Goal: Download file/media

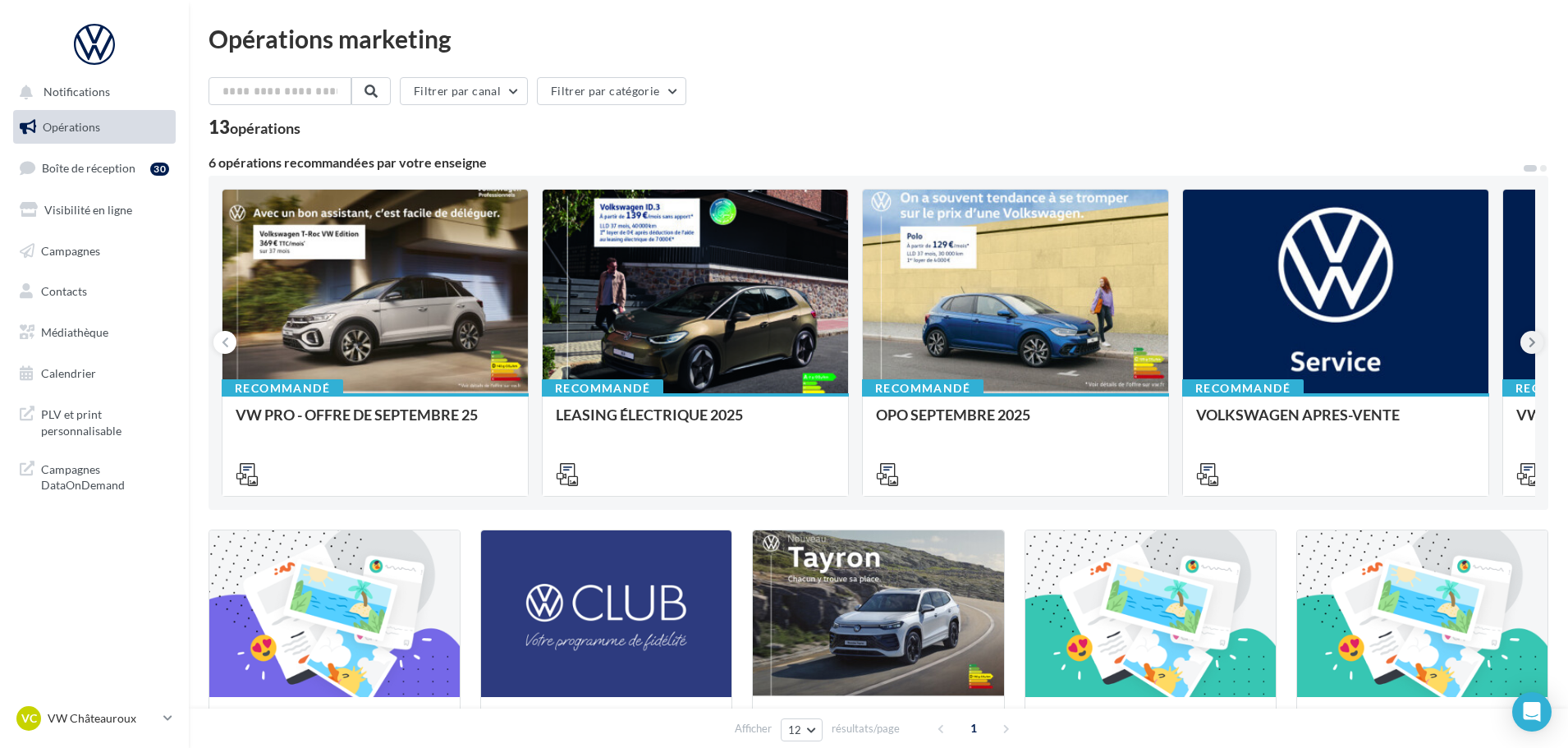
click at [1535, 346] on icon at bounding box center [1532, 342] width 7 height 16
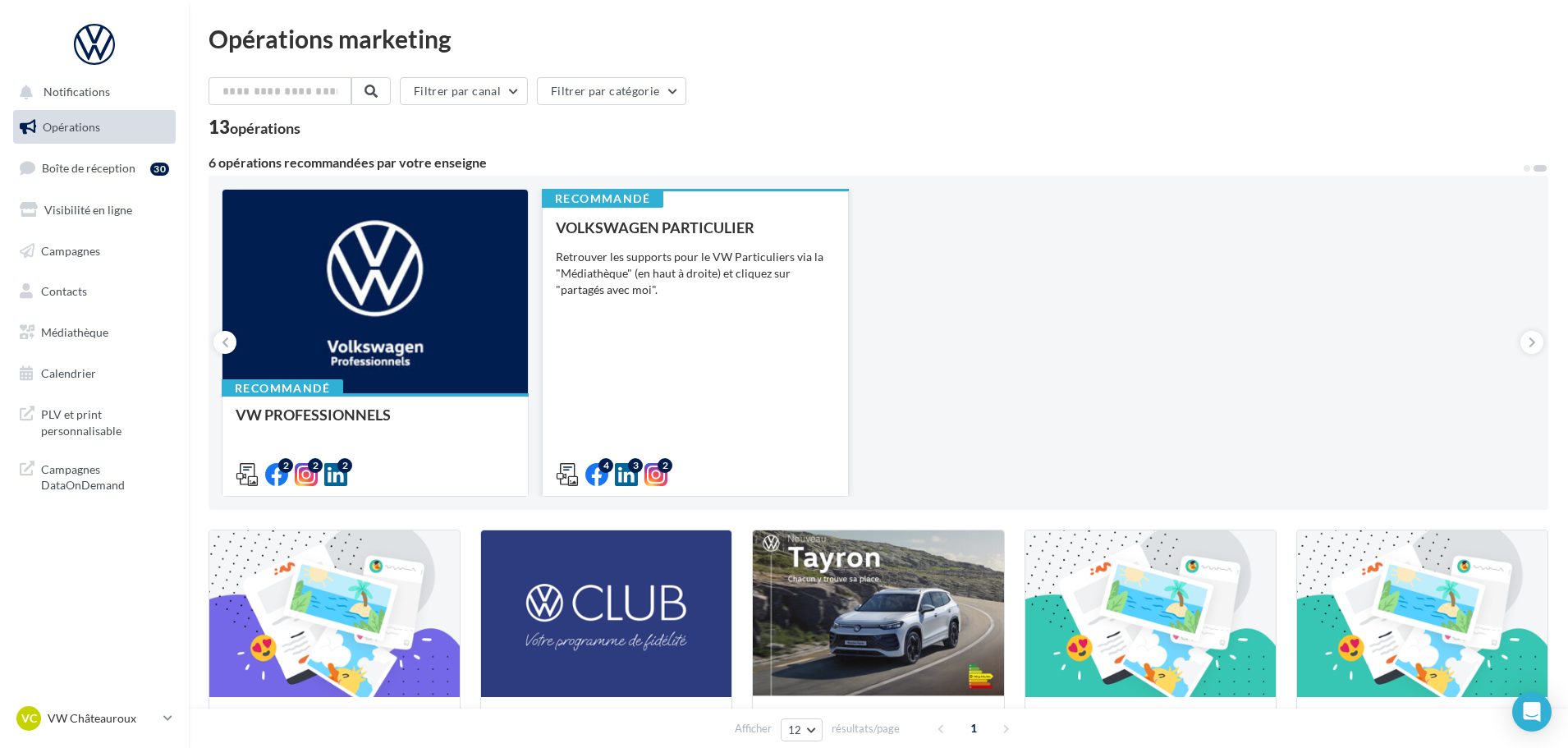
click at [657, 318] on div "VOLKSWAGEN PARTICULIER Retrouver les supports pour le VW Particuliers via la "M…" at bounding box center [696, 350] width 279 height 262
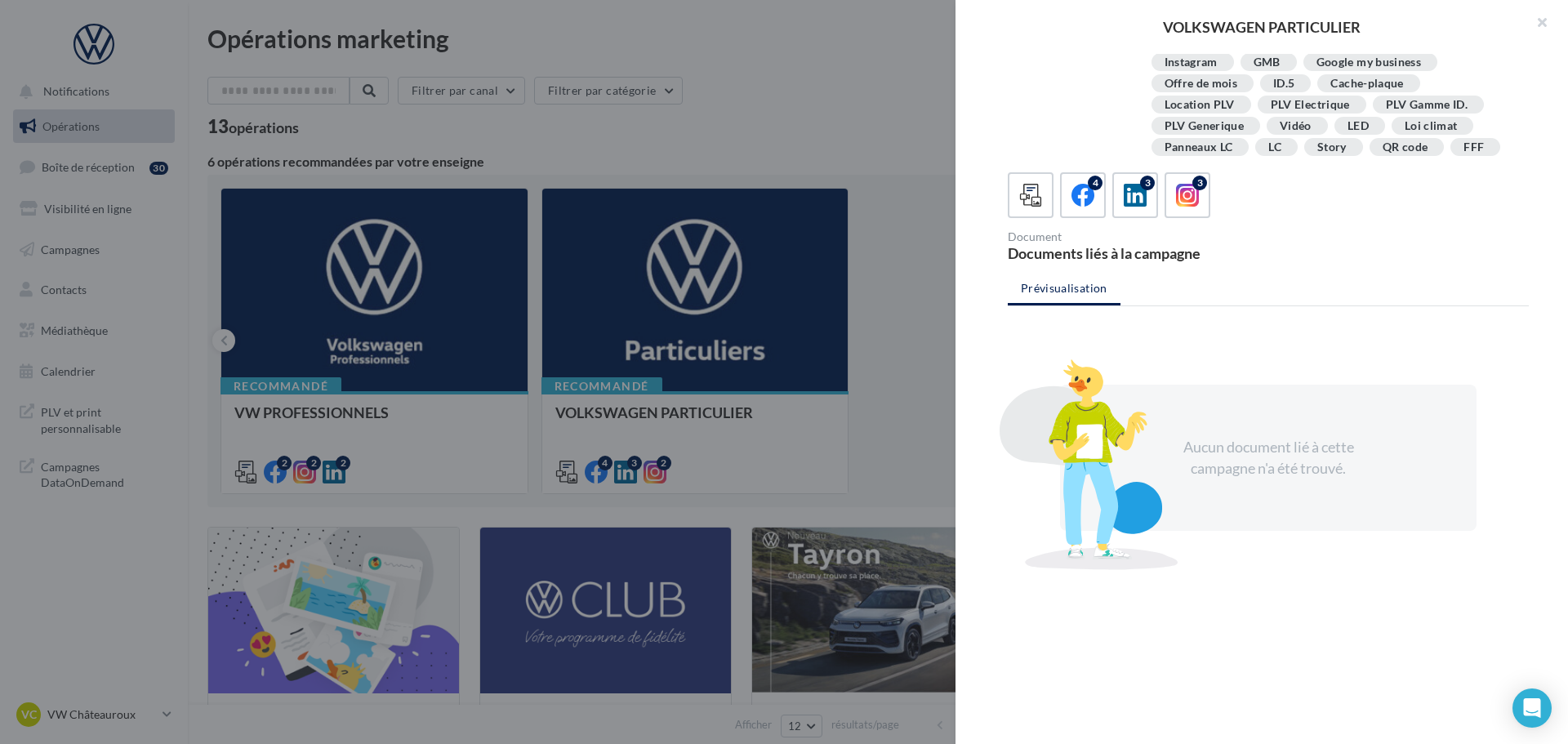
scroll to position [297, 0]
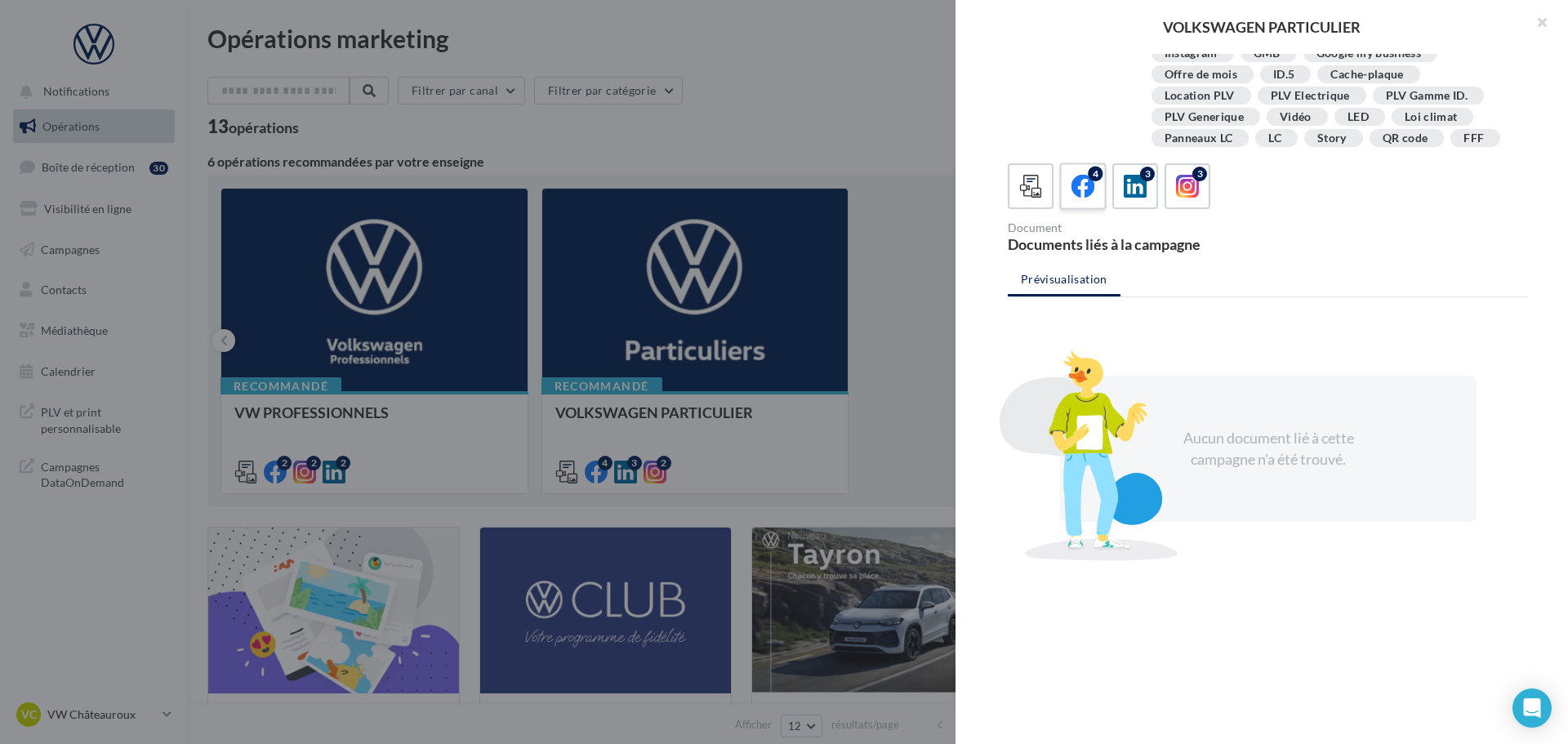
click at [1096, 196] on div "4" at bounding box center [1084, 186] width 30 height 30
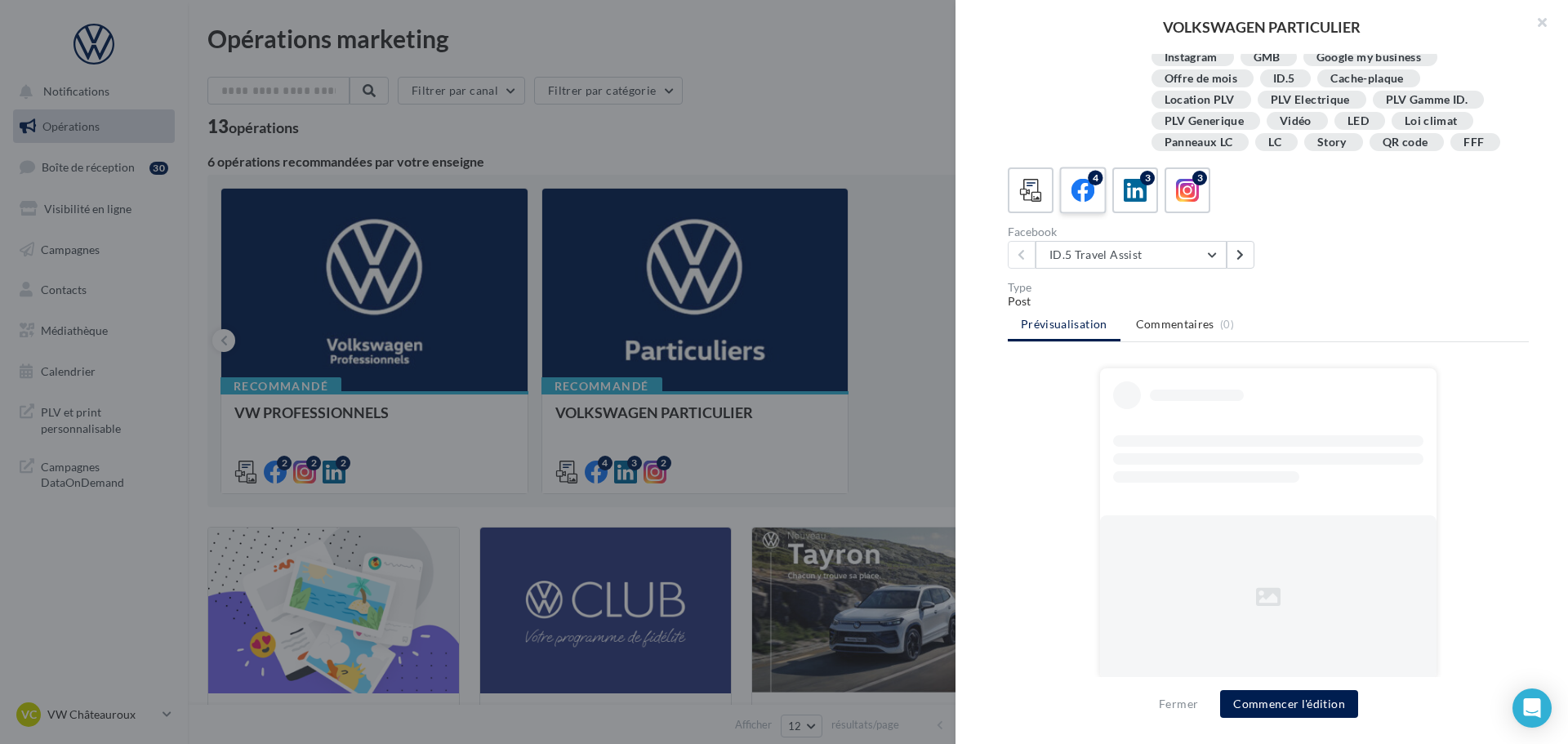
scroll to position [293, 0]
click at [1201, 253] on button "ID.5 Travel Assist" at bounding box center [1131, 254] width 191 height 27
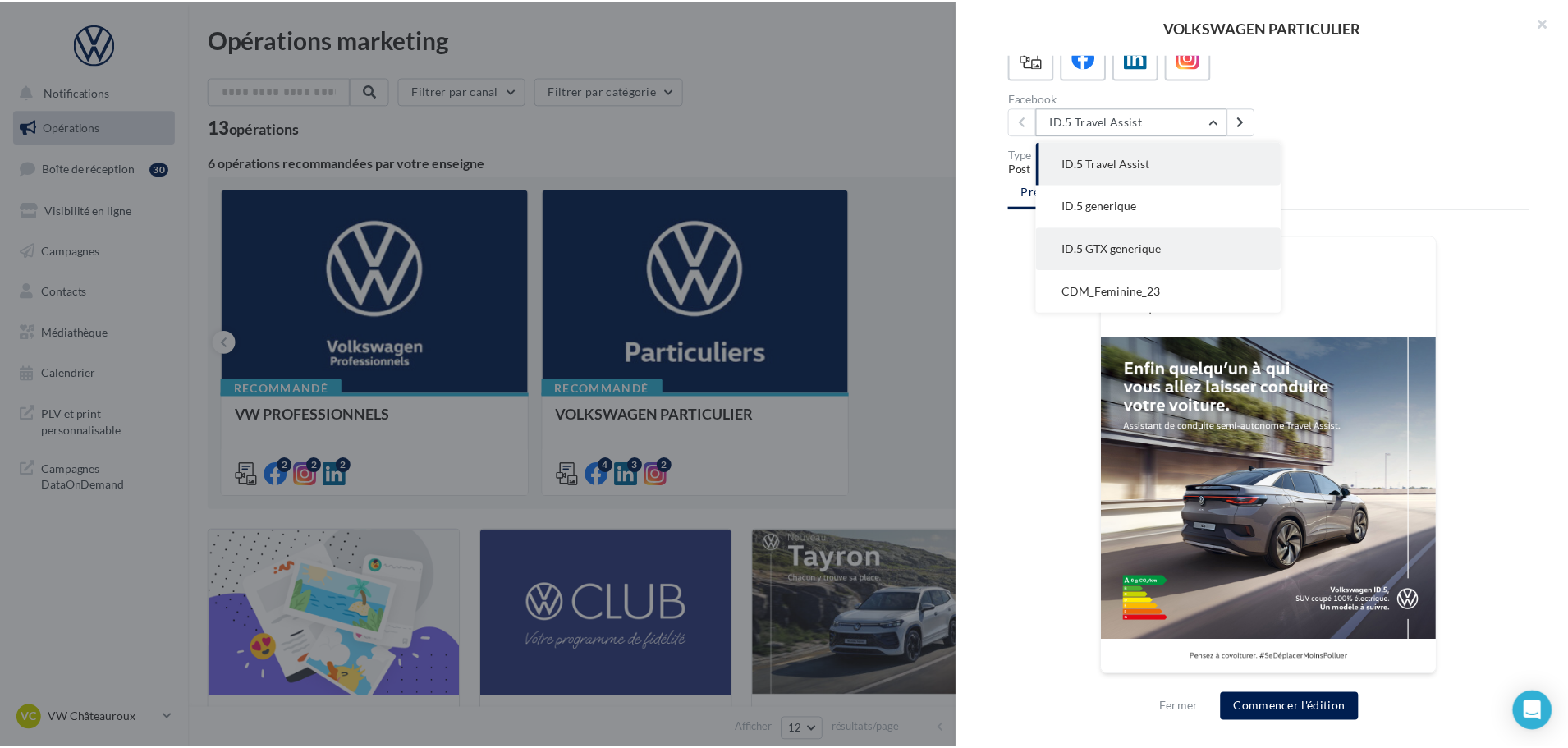
scroll to position [430, 0]
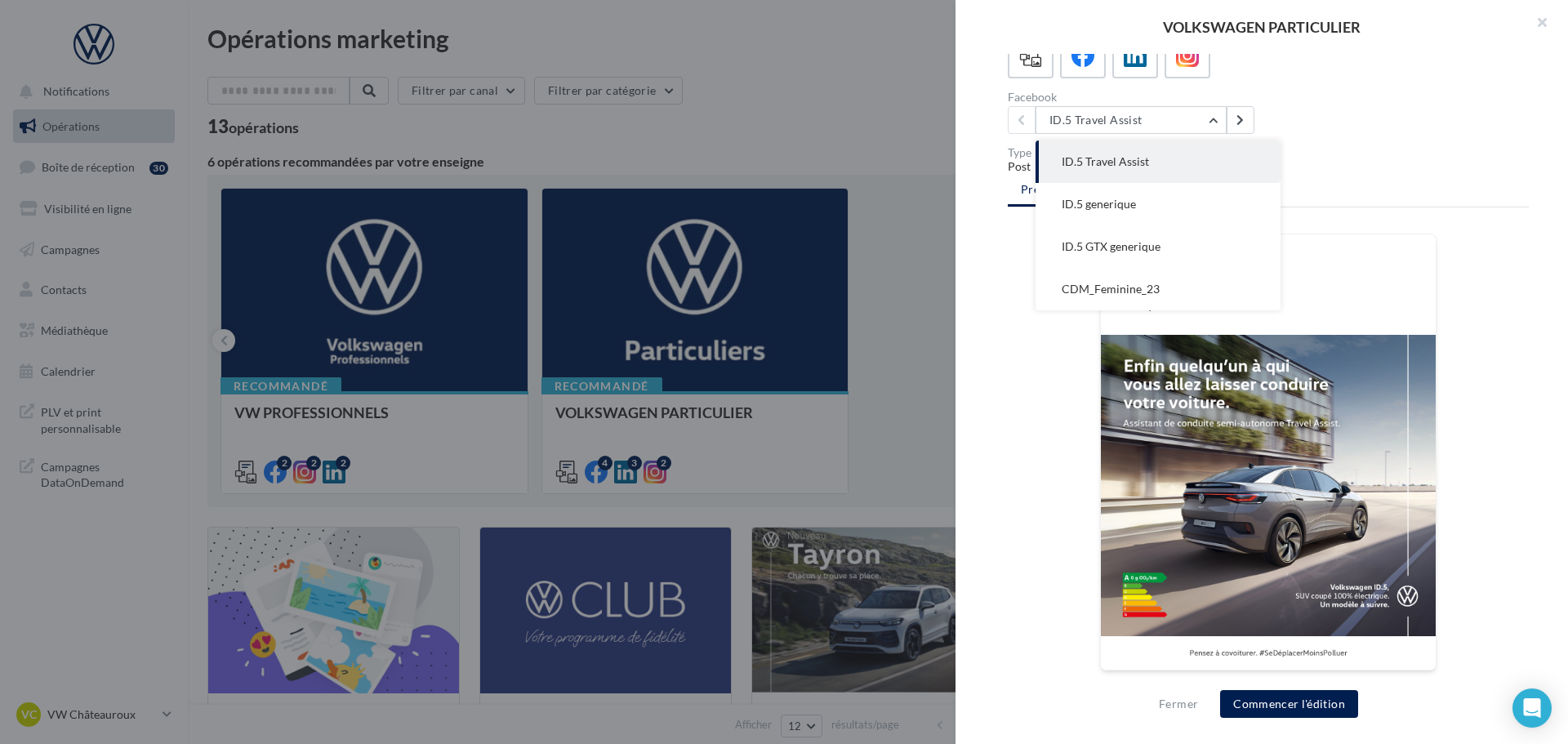
click at [871, 140] on div at bounding box center [784, 372] width 1568 height 744
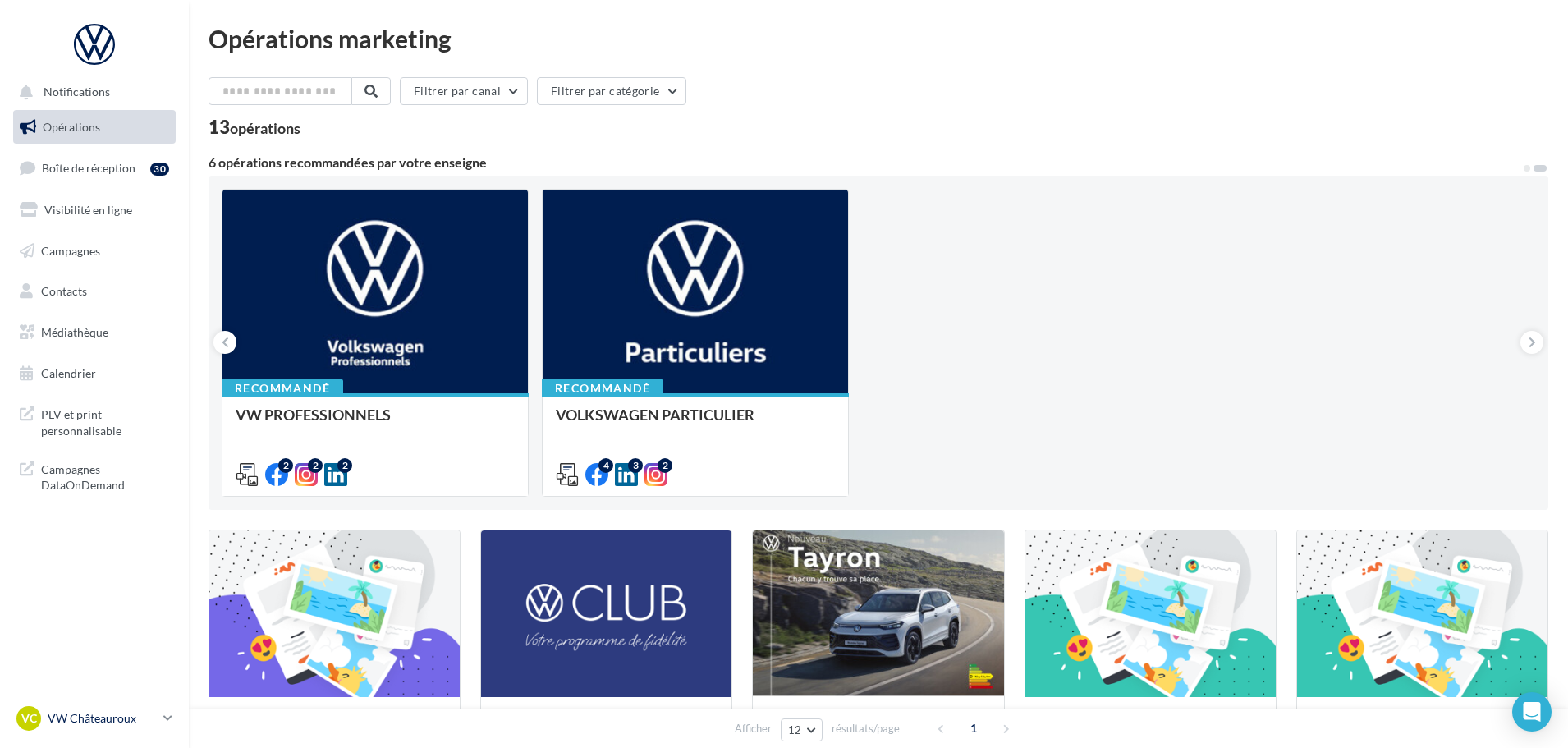
click at [107, 719] on p "VW Châteauroux" at bounding box center [102, 718] width 109 height 16
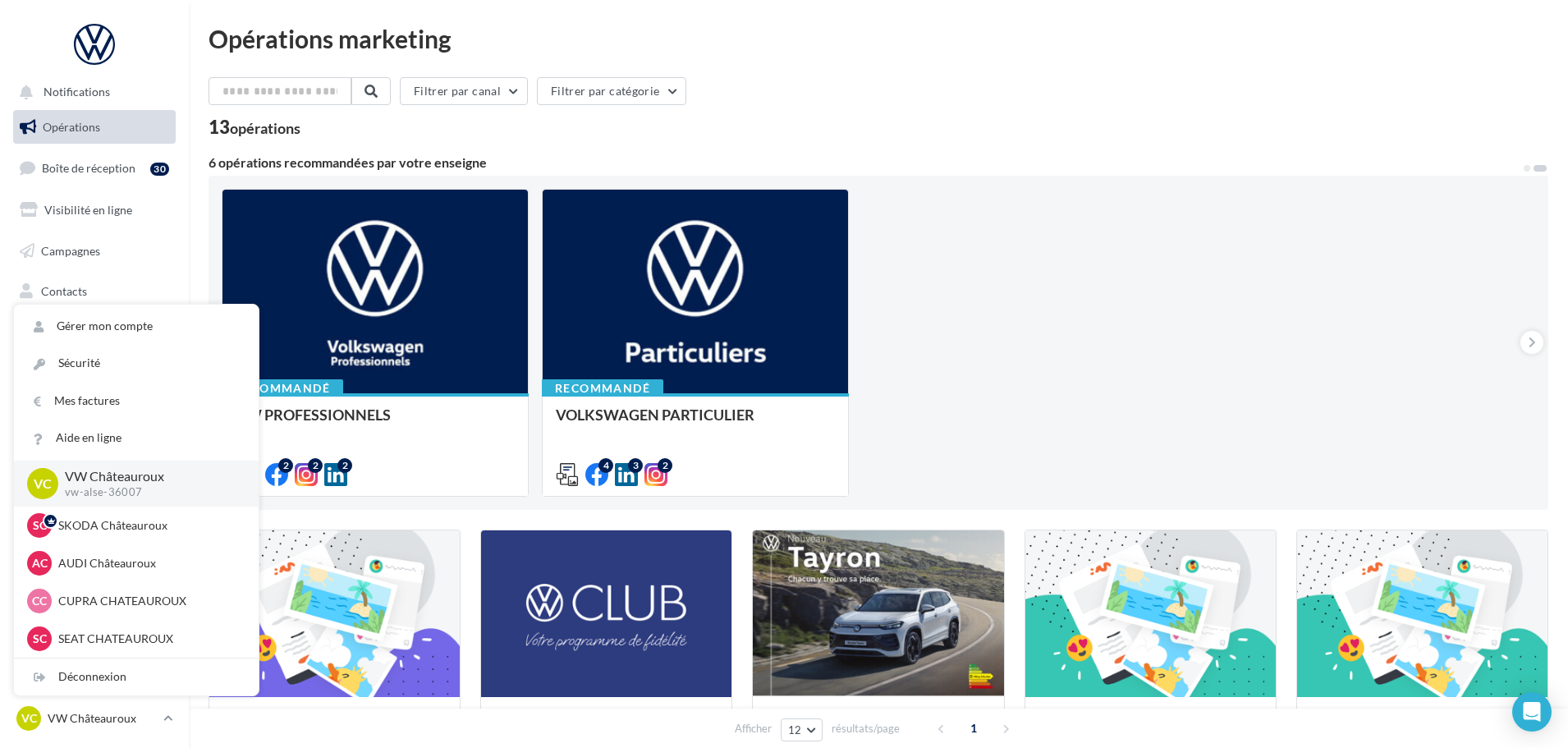
click at [1078, 190] on div "Recommandé VW PRO - OFFRE DE SEPTEMBRE 25 Recommandé LEASING ÉLECTRIQUE 2025 Re…" at bounding box center [878, 343] width 1314 height 308
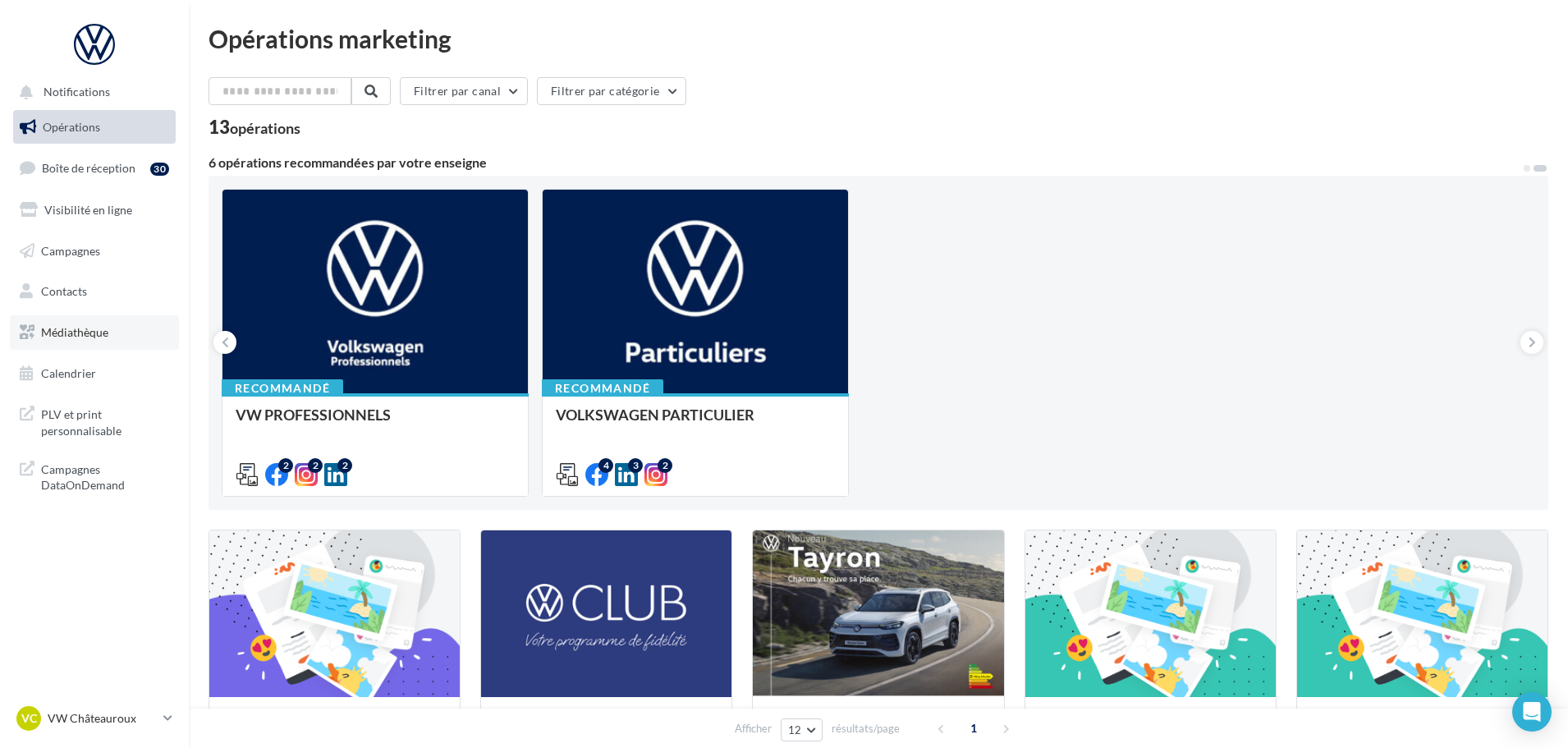
click at [128, 338] on link "Médiathèque" at bounding box center [94, 332] width 169 height 35
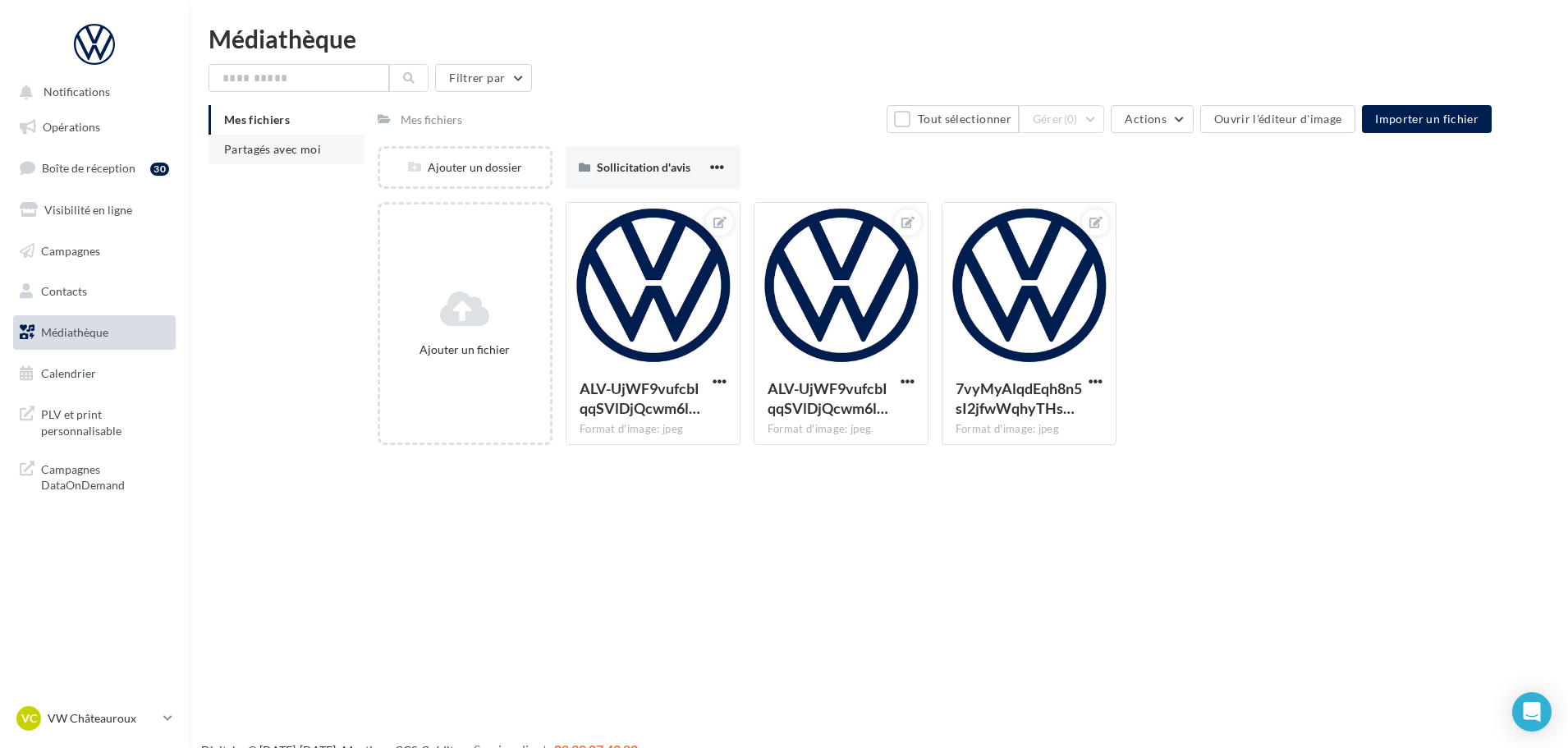
click at [288, 135] on li "Partagés avec moi" at bounding box center [287, 149] width 156 height 29
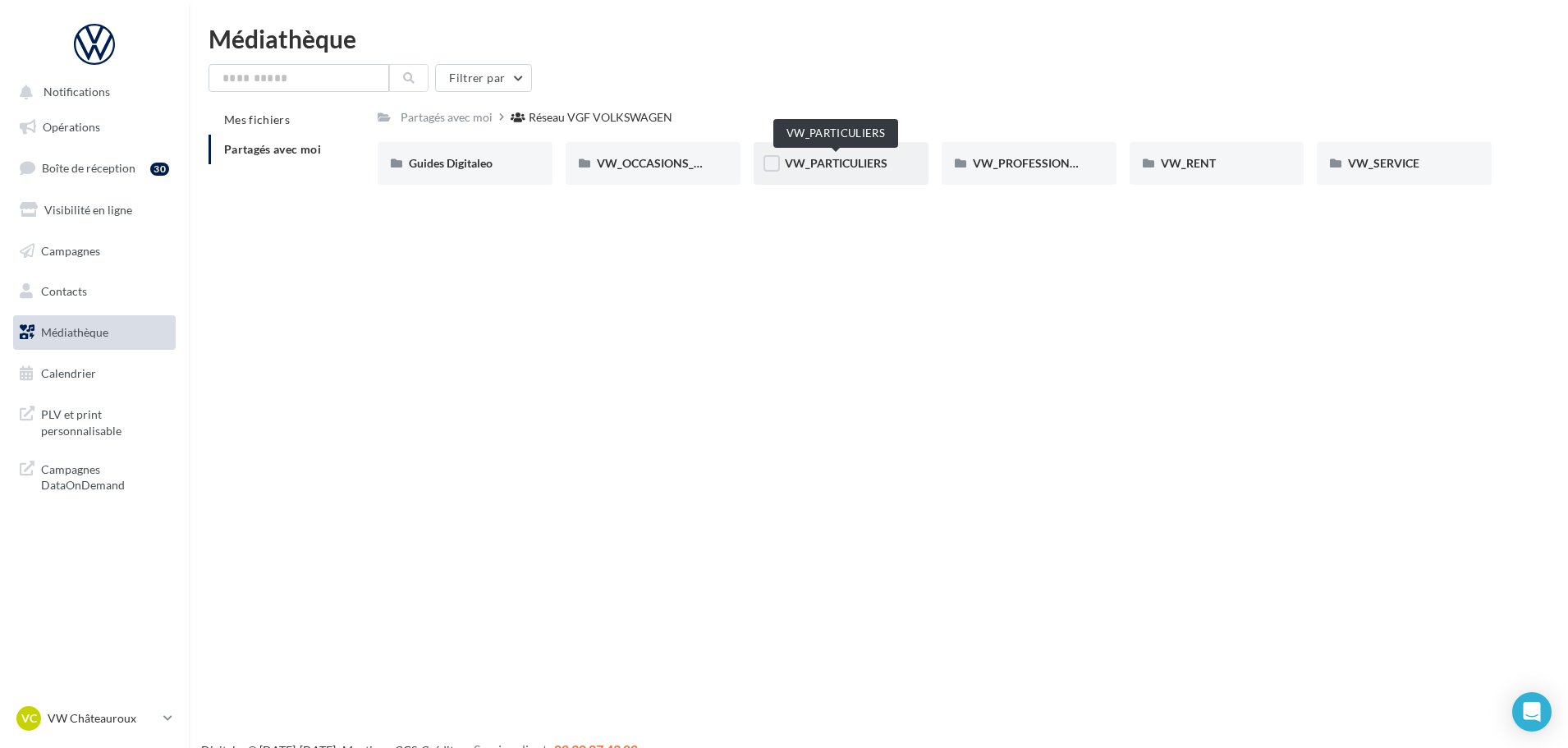
click at [840, 168] on span "VW_PARTICULIERS" at bounding box center [836, 163] width 103 height 14
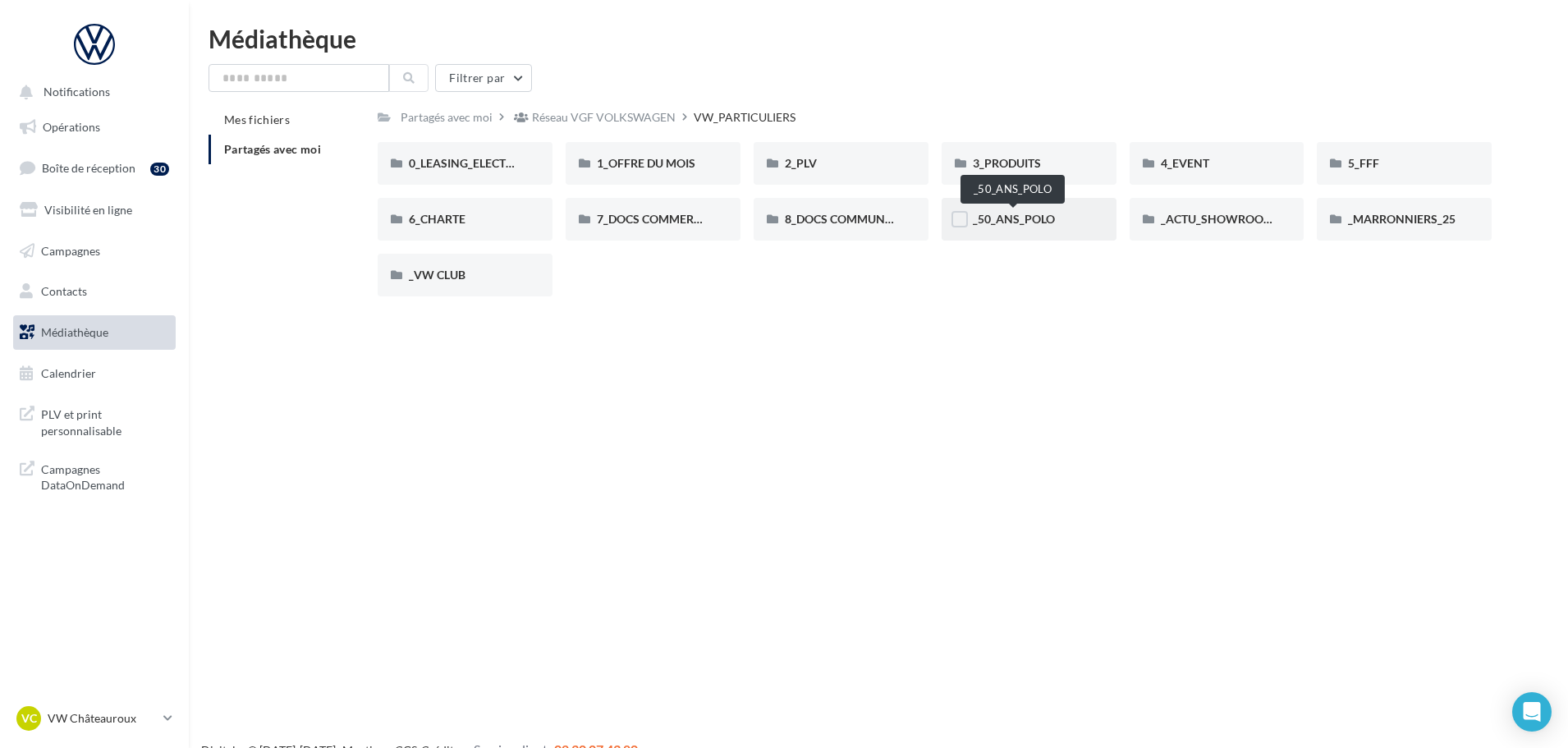
click at [1035, 224] on span "_50_ANS_POLO" at bounding box center [1014, 219] width 82 height 14
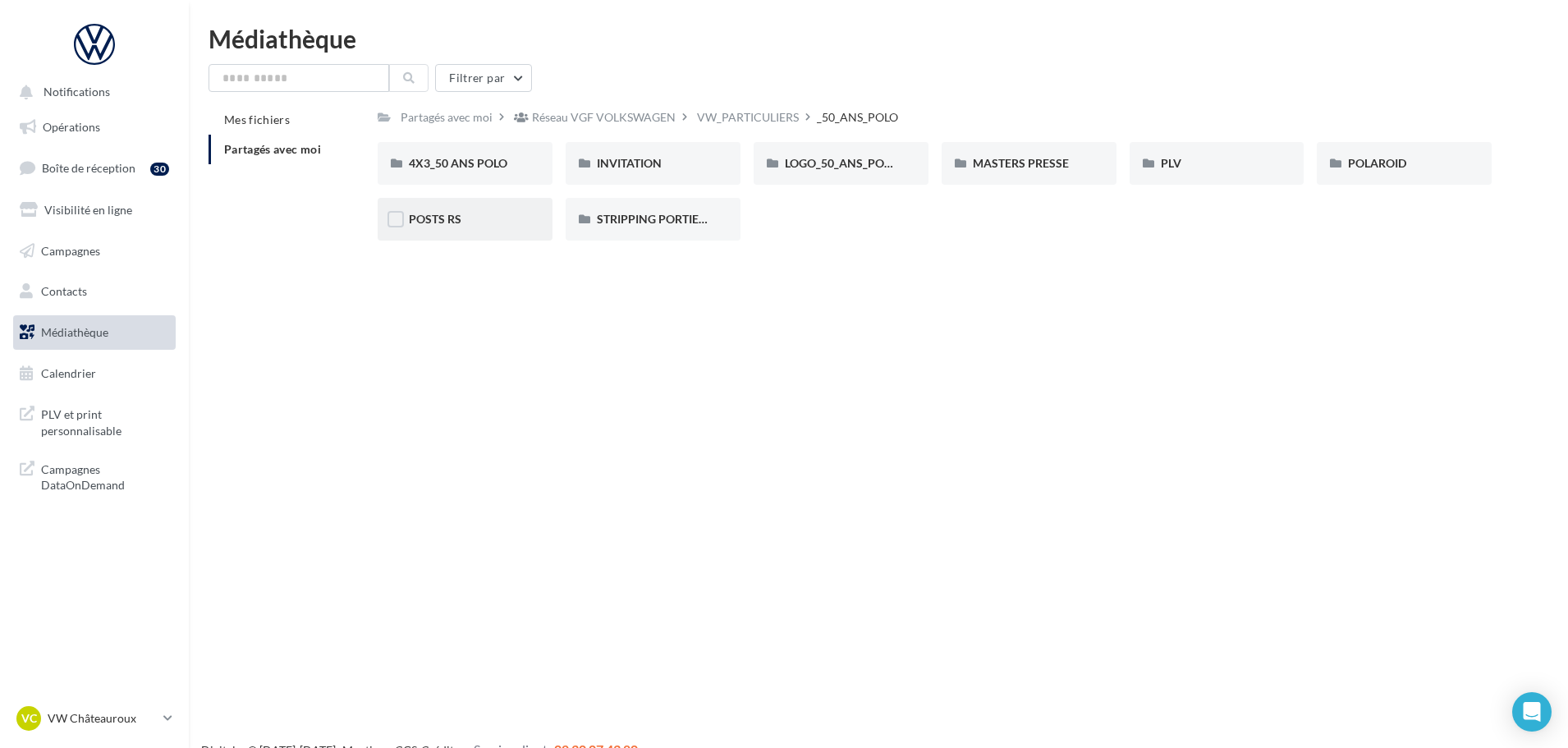
click at [405, 216] on div "POSTS RS" at bounding box center [465, 219] width 175 height 43
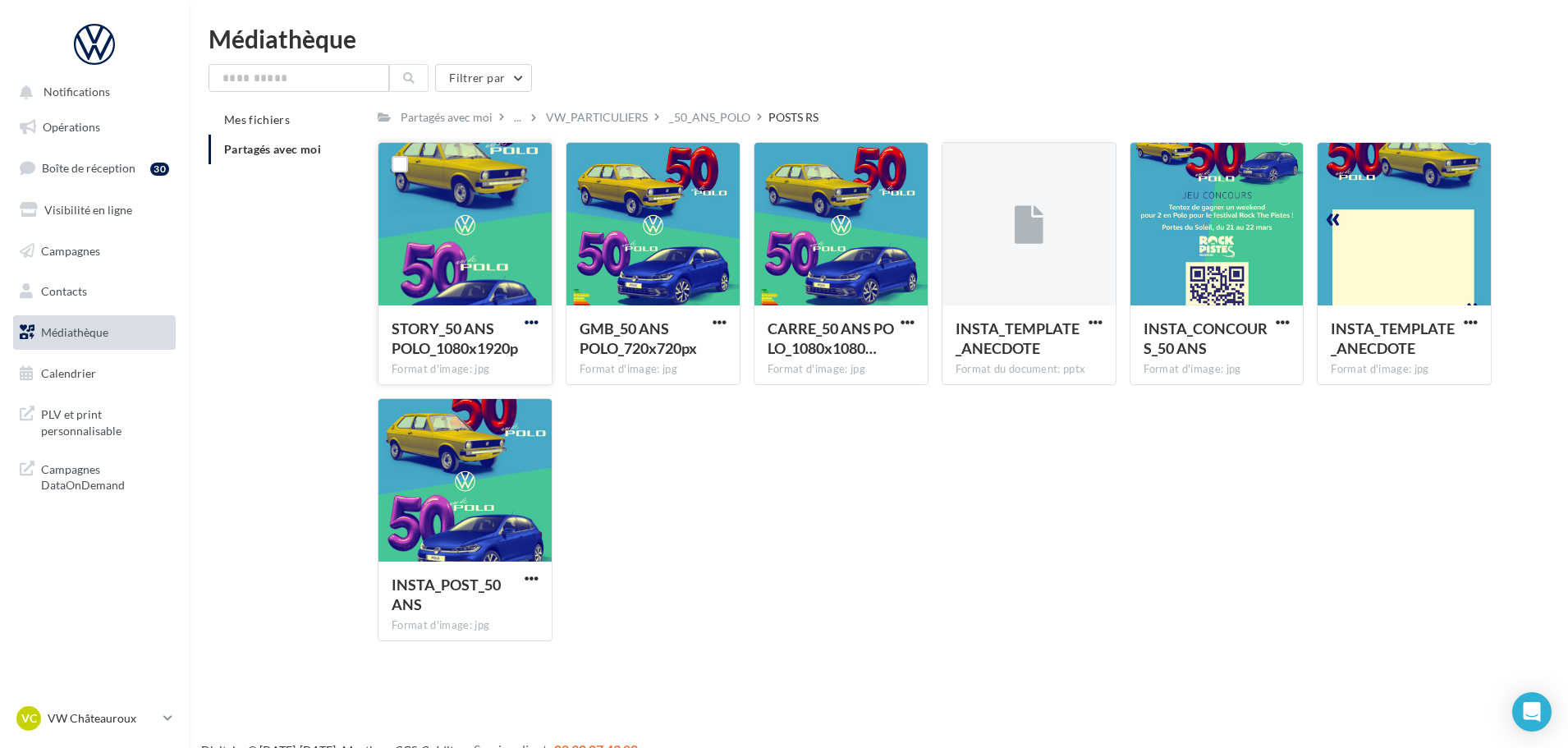
click at [530, 322] on span "button" at bounding box center [531, 322] width 14 height 14
click at [482, 355] on button "Télécharger" at bounding box center [459, 354] width 164 height 43
click at [712, 326] on span "button" at bounding box center [720, 322] width 14 height 14
drag, startPoint x: 676, startPoint y: 353, endPoint x: 752, endPoint y: 330, distance: 79.4
click at [675, 353] on button "Télécharger" at bounding box center [648, 354] width 164 height 43
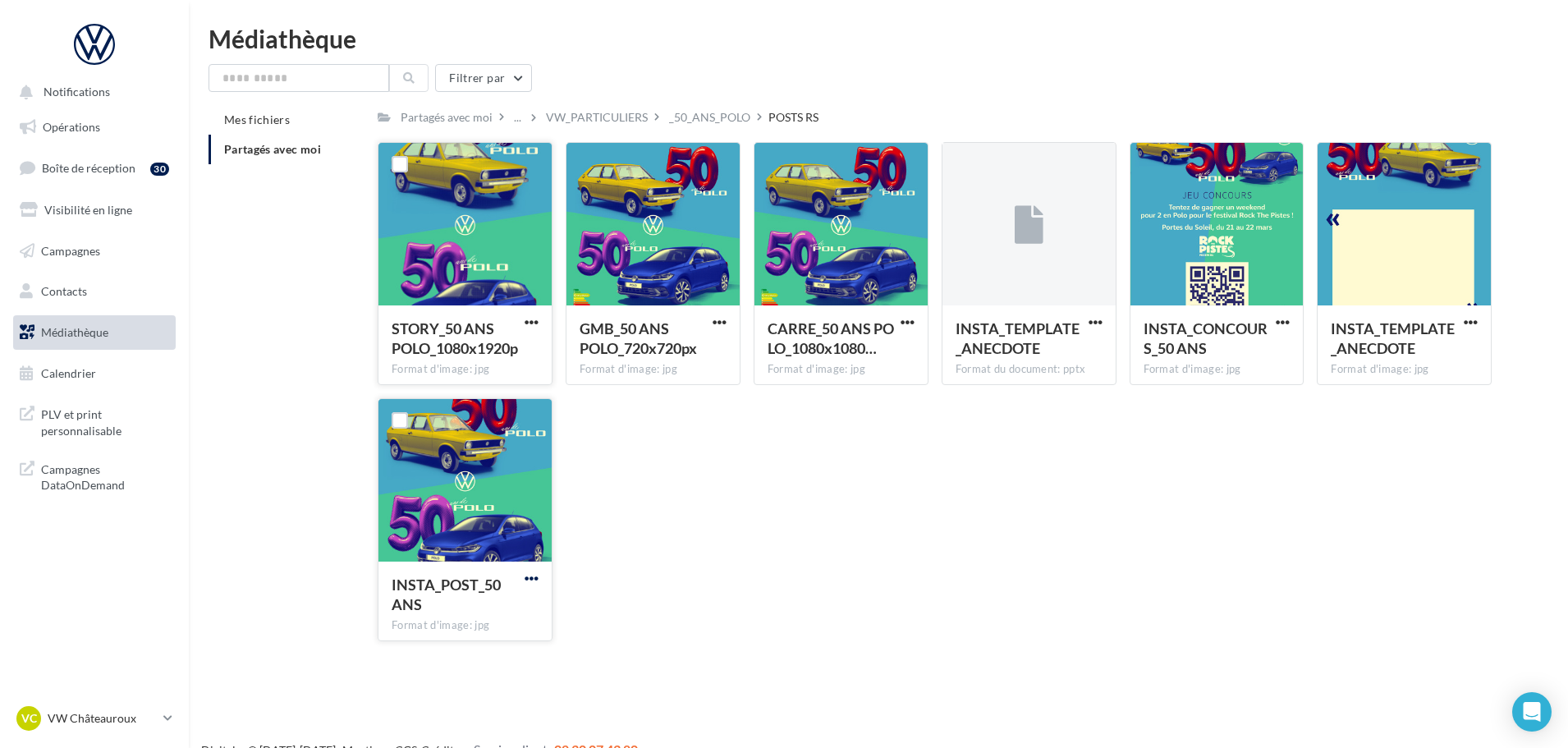
click at [534, 575] on span "button" at bounding box center [531, 578] width 14 height 14
click at [470, 617] on button "Télécharger" at bounding box center [459, 610] width 164 height 43
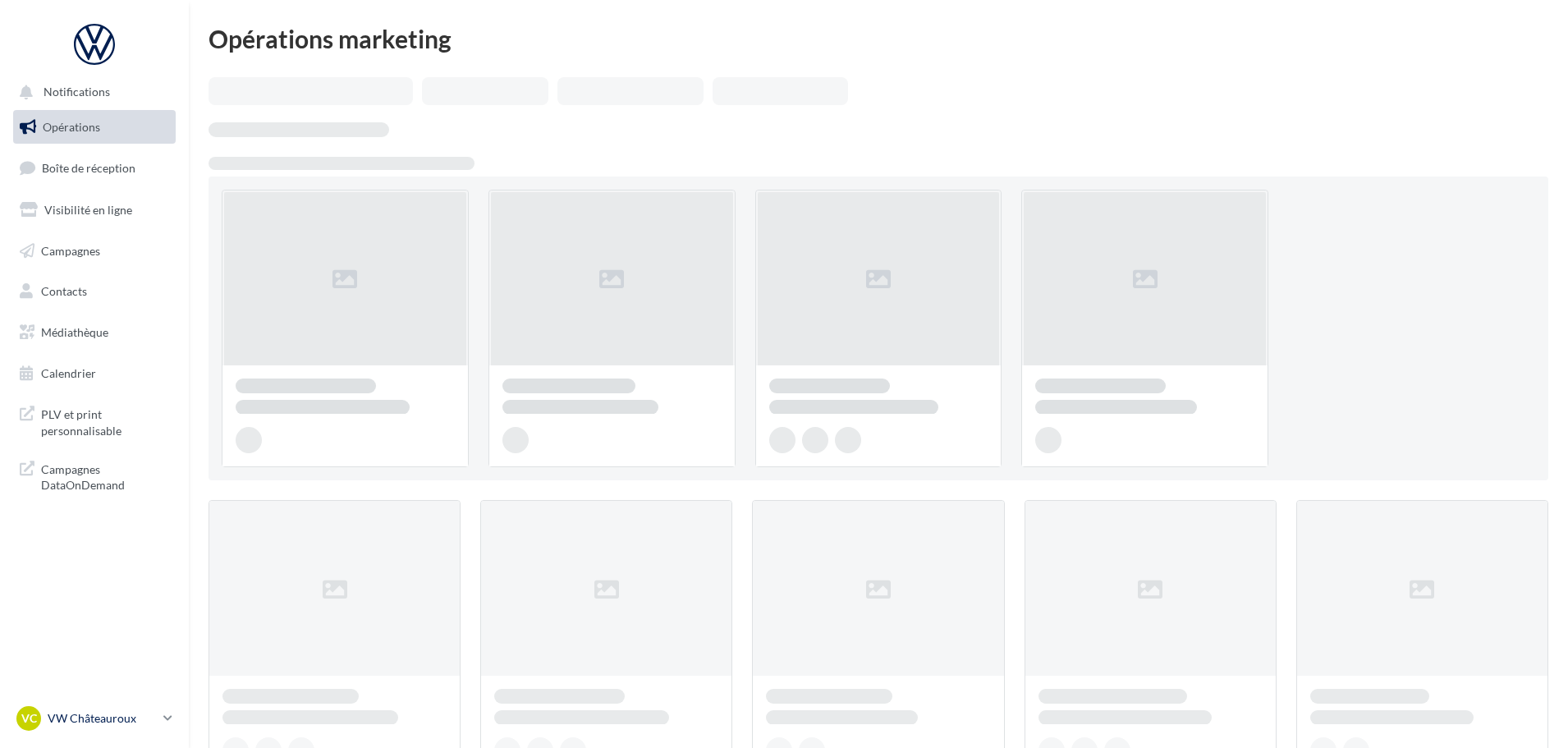
click at [93, 717] on p "VW Châteauroux" at bounding box center [102, 718] width 109 height 16
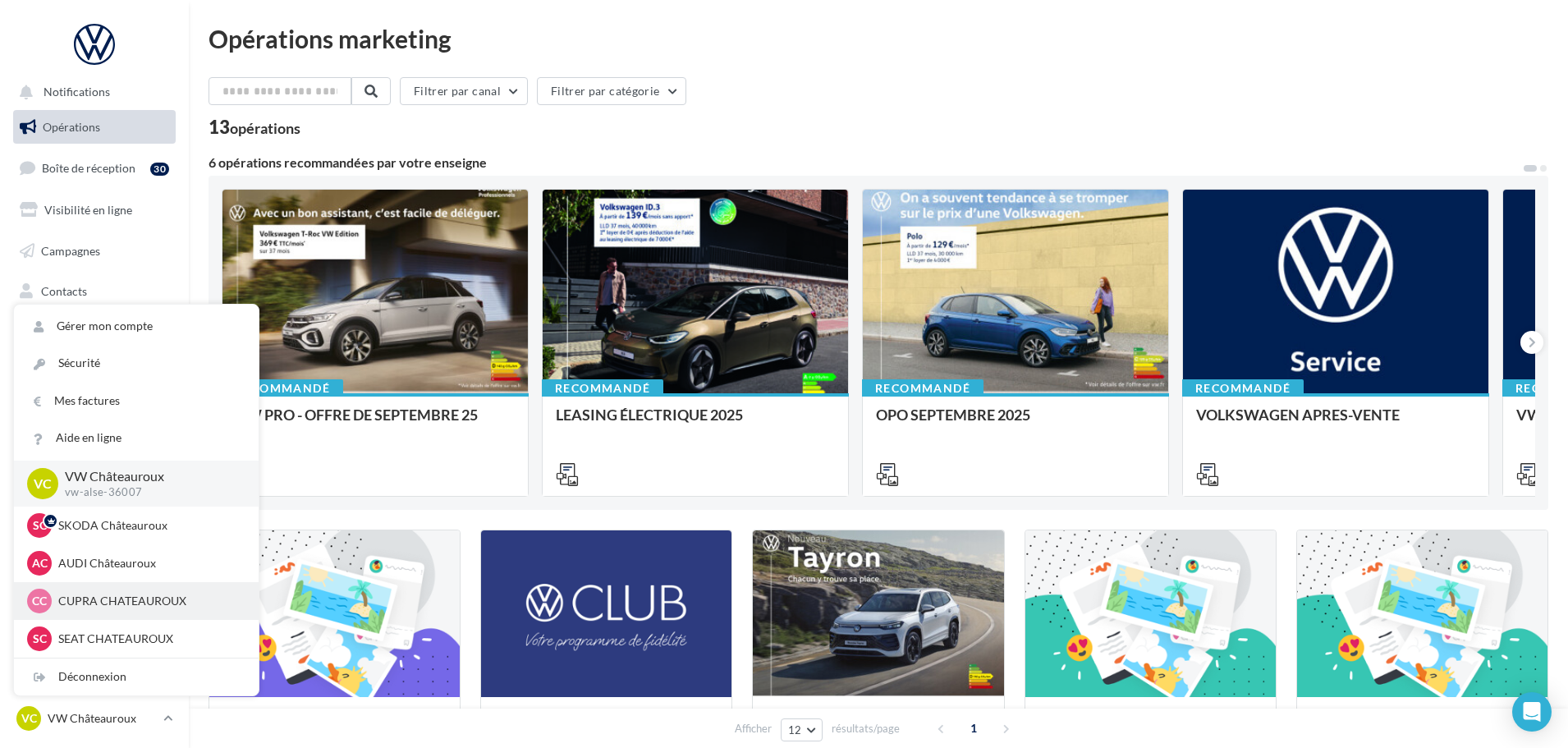
click at [107, 604] on p "CUPRA CHATEAUROUX" at bounding box center [148, 601] width 180 height 16
